Goal: Transaction & Acquisition: Purchase product/service

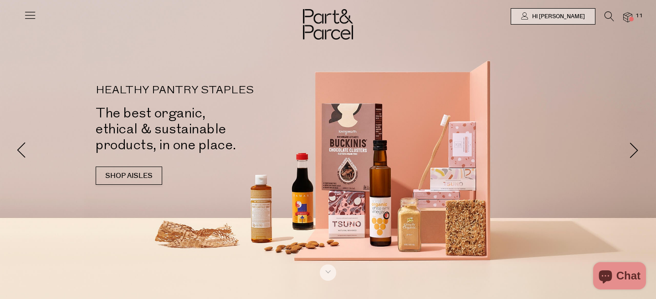
type input "[EMAIL_ADDRESS][DOMAIN_NAME]"
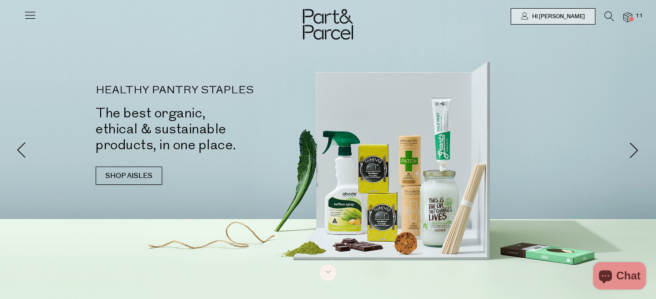
click at [632, 16] on img at bounding box center [627, 17] width 9 height 10
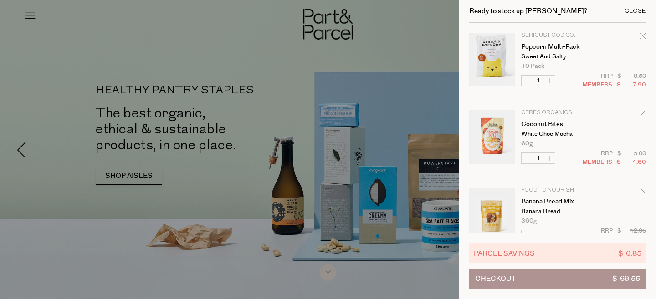
click at [635, 11] on div "Close" at bounding box center [635, 11] width 21 height 6
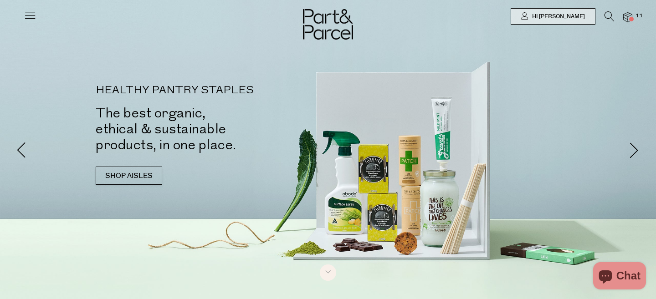
click at [609, 18] on icon at bounding box center [610, 16] width 10 height 10
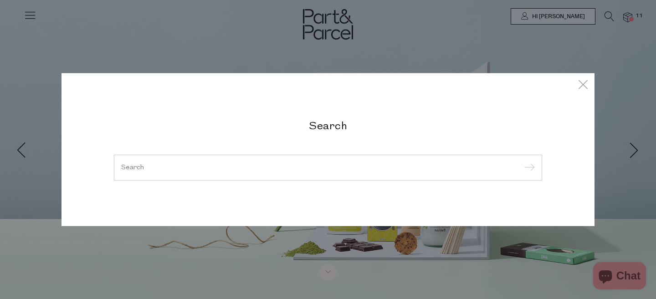
click at [299, 165] on input "search" at bounding box center [328, 167] width 414 height 7
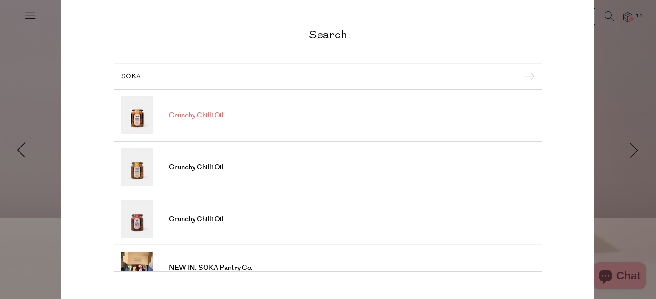
type input "SOKA"
click at [229, 115] on link "Crunchy Chilli Oil" at bounding box center [328, 116] width 414 height 38
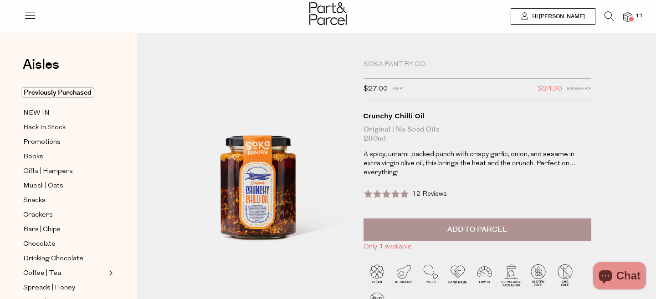
click at [414, 223] on button "Add to Parcel" at bounding box center [478, 230] width 228 height 23
type input "[EMAIL_ADDRESS][DOMAIN_NAME]"
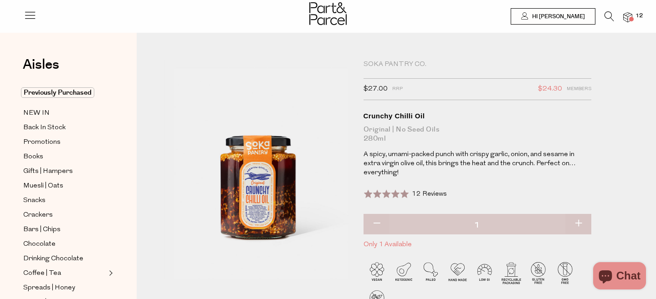
click at [610, 16] on icon at bounding box center [610, 16] width 10 height 10
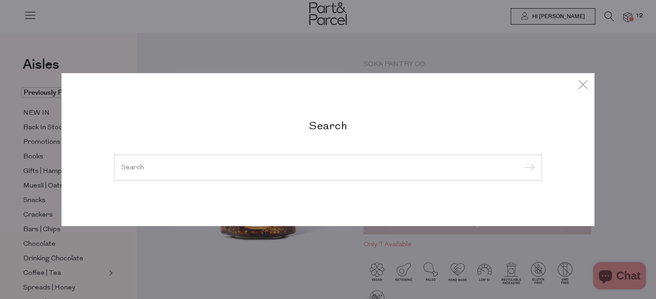
click at [314, 169] on input "search" at bounding box center [328, 167] width 414 height 7
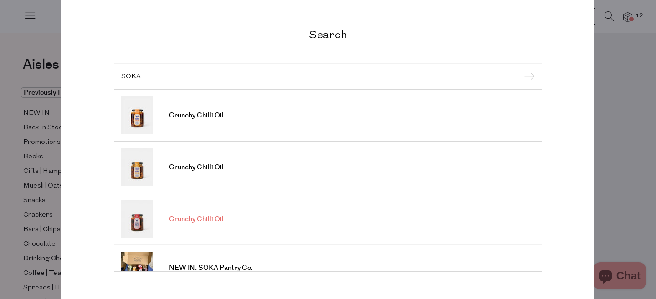
type input "SOKA"
click at [241, 224] on link "Crunchy Chilli Oil" at bounding box center [328, 220] width 414 height 38
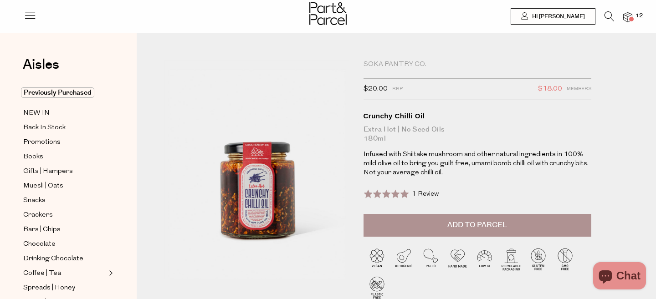
click at [470, 218] on button "Add to Parcel" at bounding box center [478, 225] width 228 height 23
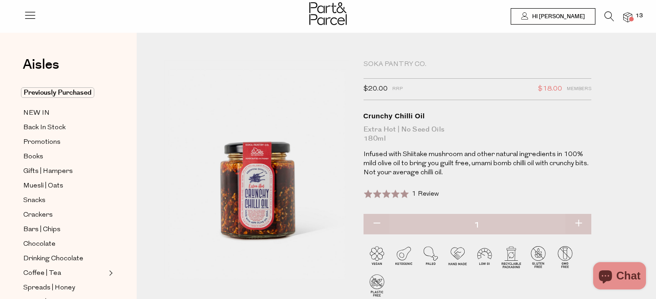
click at [610, 18] on icon at bounding box center [610, 16] width 10 height 10
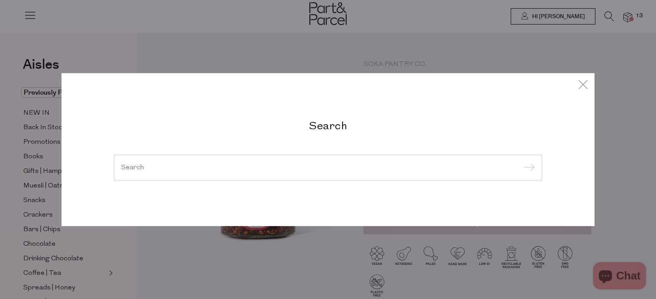
click at [357, 164] on input "search" at bounding box center [328, 167] width 414 height 7
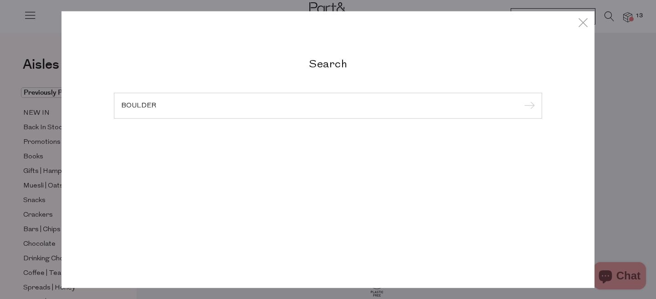
type input "BOULDER"
click at [521, 99] on input "submit" at bounding box center [528, 106] width 14 height 14
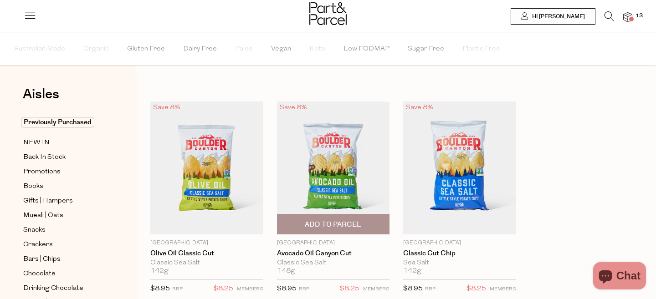
click at [350, 219] on span "Add To Parcel" at bounding box center [334, 225] width 108 height 20
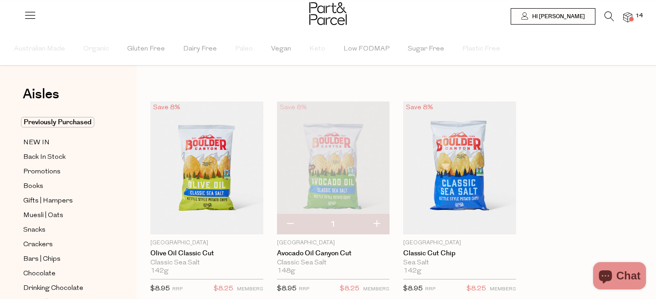
click at [377, 227] on button "button" at bounding box center [377, 225] width 26 height 20
type input "2"
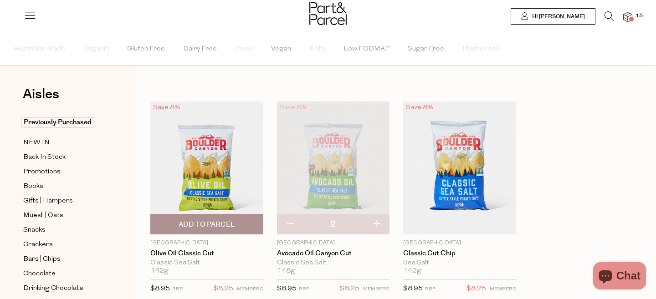
click at [237, 229] on span "Add To Parcel" at bounding box center [207, 225] width 108 height 20
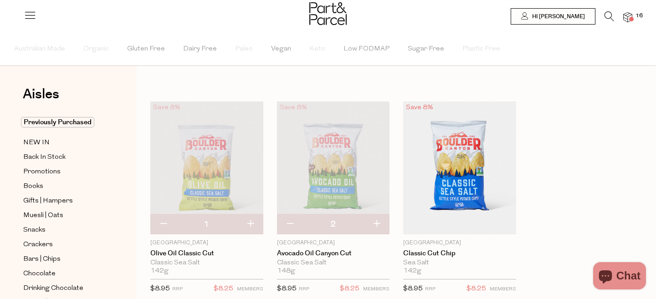
click at [289, 226] on button "button" at bounding box center [290, 225] width 26 height 20
type input "1"
click at [609, 17] on icon at bounding box center [610, 16] width 10 height 10
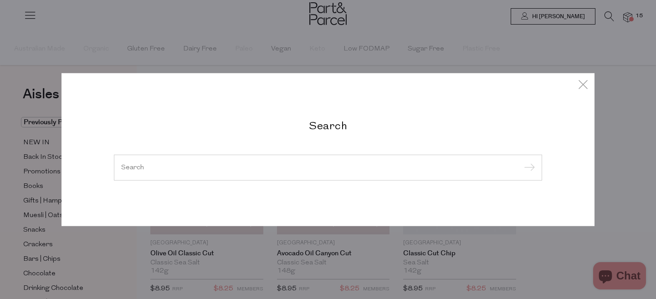
click at [324, 173] on div at bounding box center [328, 167] width 428 height 26
click at [310, 165] on input "search" at bounding box center [328, 167] width 414 height 7
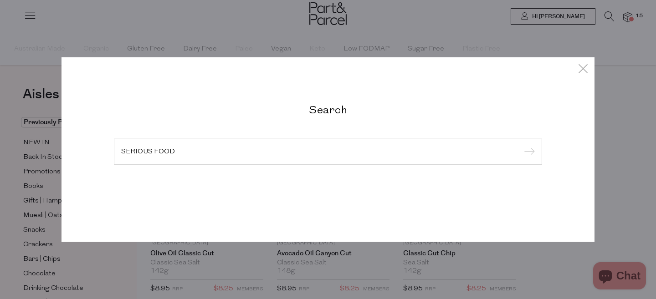
type input "SERIOUS FOOD"
click at [521, 145] on input "submit" at bounding box center [528, 152] width 14 height 14
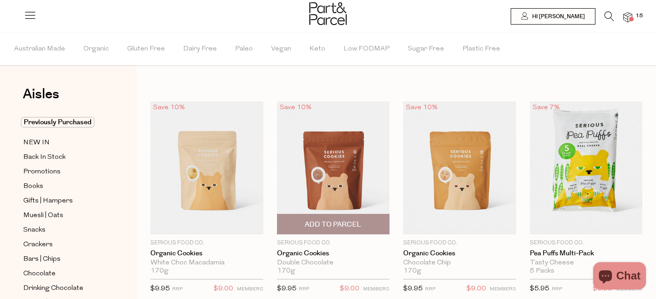
click at [335, 226] on span "Add To Parcel" at bounding box center [333, 225] width 57 height 10
type input "[EMAIL_ADDRESS][DOMAIN_NAME]"
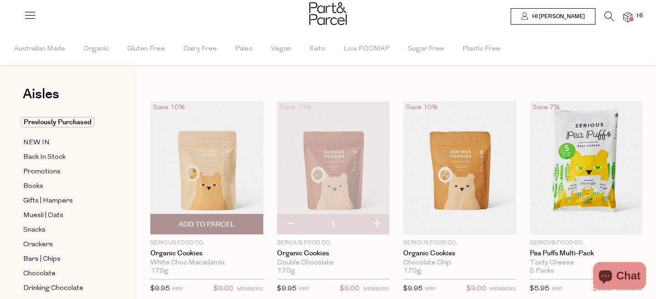
click at [218, 230] on span "Add To Parcel" at bounding box center [207, 225] width 57 height 10
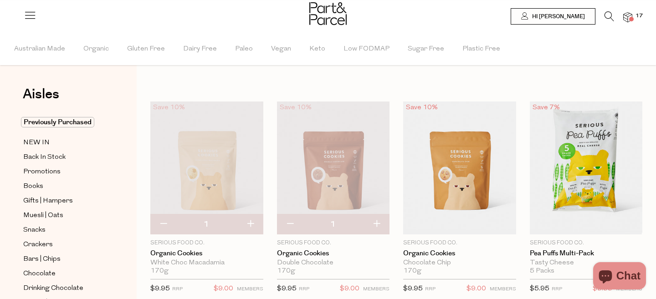
click at [605, 16] on icon at bounding box center [610, 16] width 10 height 10
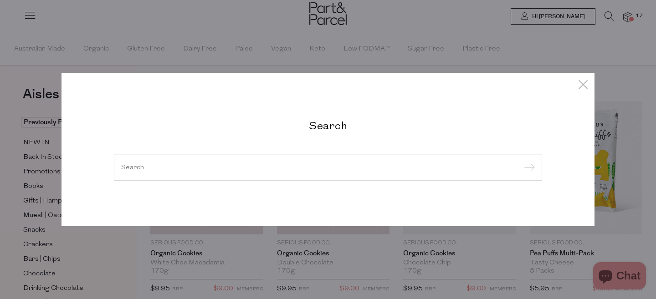
click at [267, 170] on input "search" at bounding box center [328, 167] width 414 height 7
click at [245, 38] on div "Search" at bounding box center [328, 149] width 533 height 299
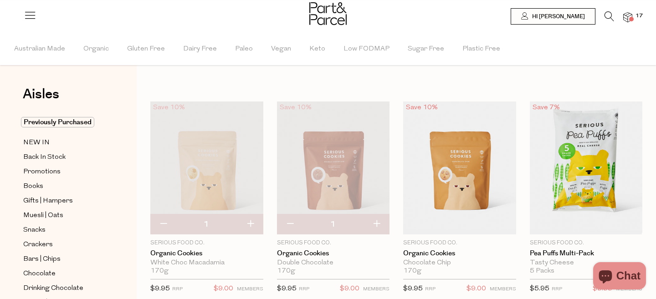
click at [611, 13] on icon at bounding box center [610, 16] width 10 height 10
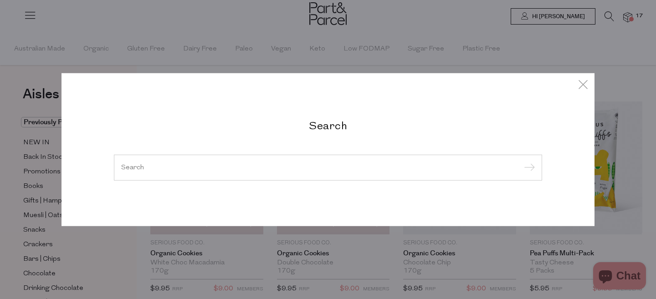
click at [315, 168] on input "search" at bounding box center [328, 167] width 414 height 7
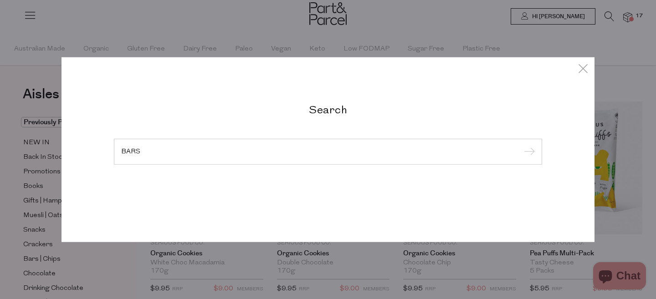
type input "BARS"
click at [521, 145] on input "submit" at bounding box center [528, 152] width 14 height 14
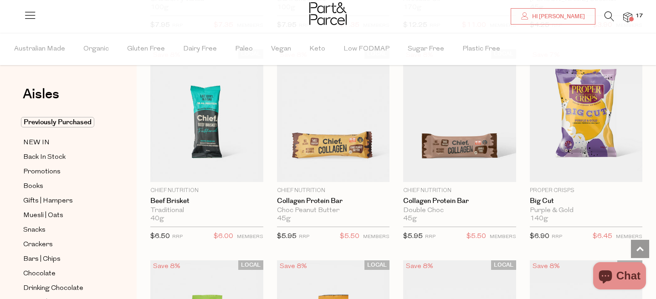
scroll to position [923, 0]
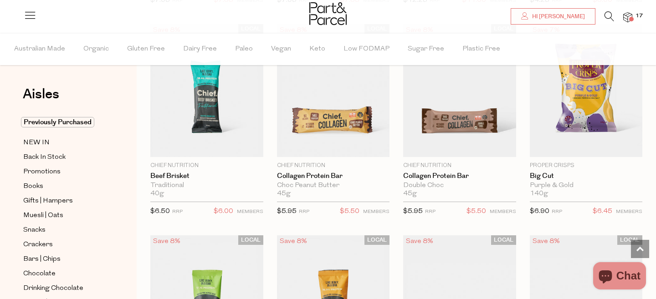
click at [611, 14] on icon at bounding box center [610, 16] width 10 height 10
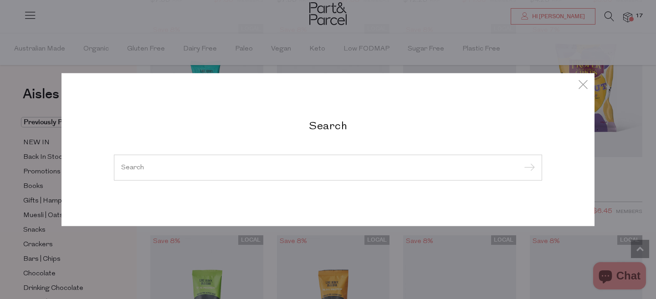
click at [300, 170] on input "search" at bounding box center [328, 167] width 414 height 7
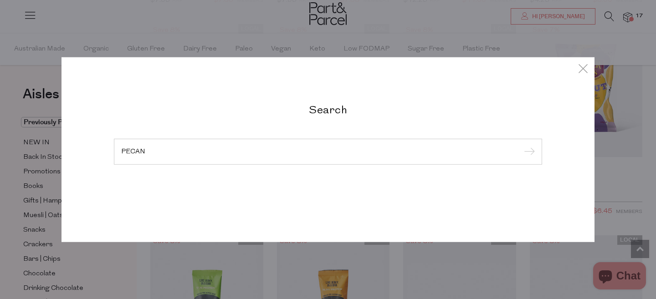
type input "PECAN"
click at [521, 145] on input "submit" at bounding box center [528, 152] width 14 height 14
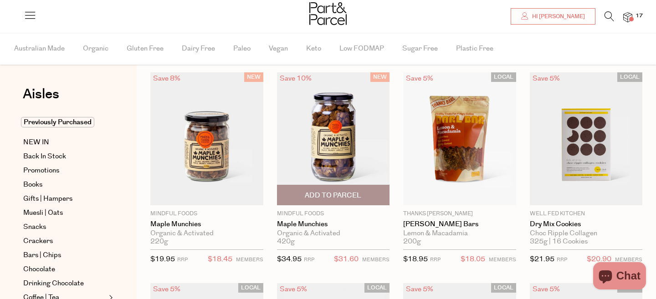
scroll to position [32, 0]
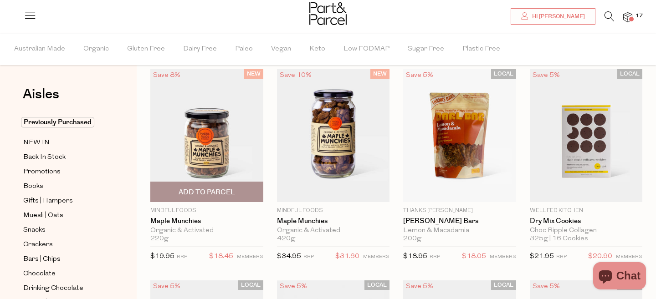
type input "[EMAIL_ADDRESS][DOMAIN_NAME]"
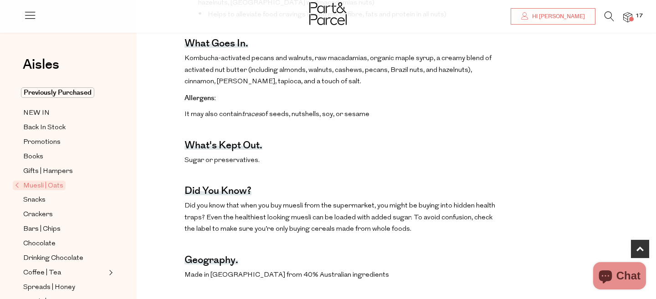
type input "[EMAIL_ADDRESS][DOMAIN_NAME]"
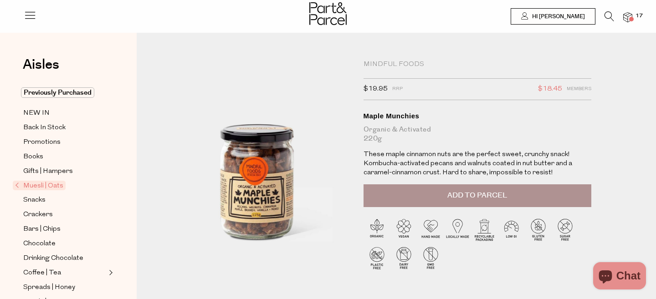
click at [542, 191] on button "Add to Parcel" at bounding box center [478, 196] width 228 height 23
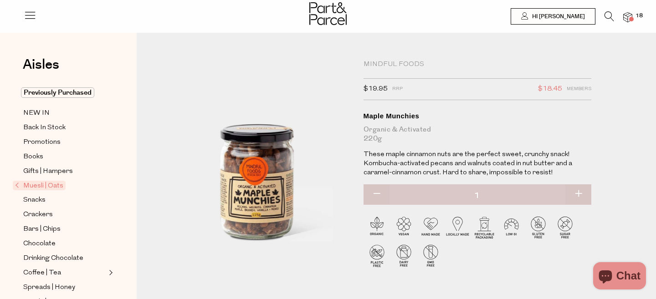
click at [627, 20] on img at bounding box center [627, 17] width 9 height 10
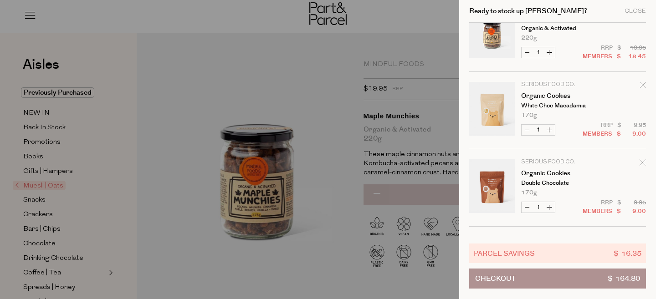
scroll to position [30, 0]
